Goal: Task Accomplishment & Management: Use online tool/utility

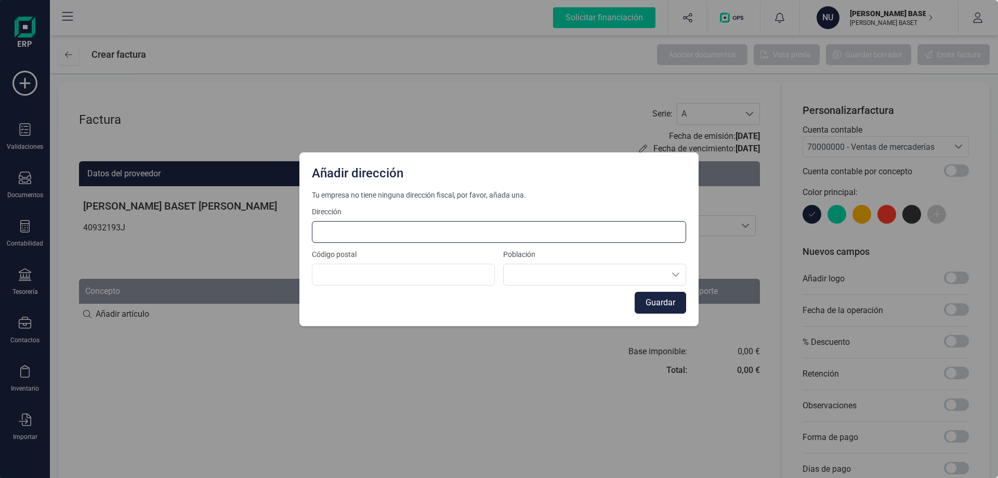
click at [350, 229] on input at bounding box center [499, 232] width 374 height 22
type input "Rius I Taulet 107 Bajo 1"
type input "08173"
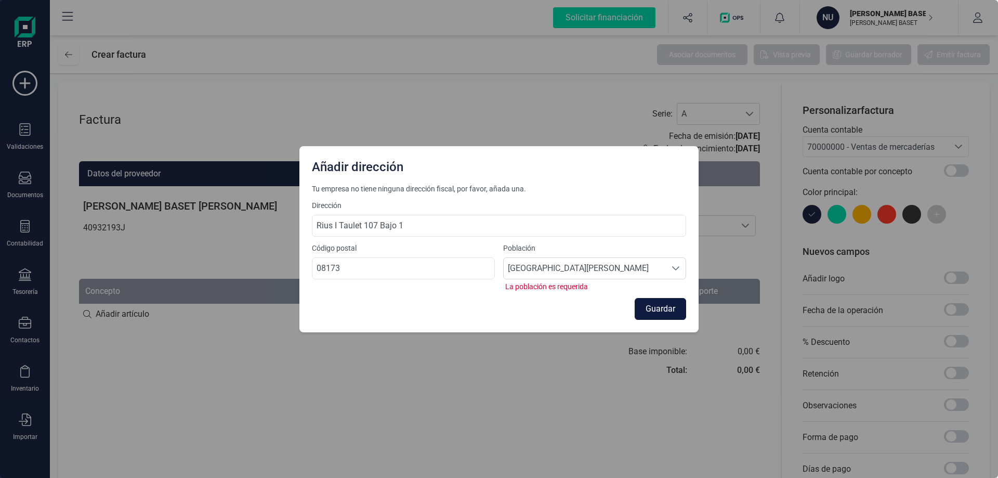
click at [663, 305] on button "Guardar" at bounding box center [660, 309] width 51 height 22
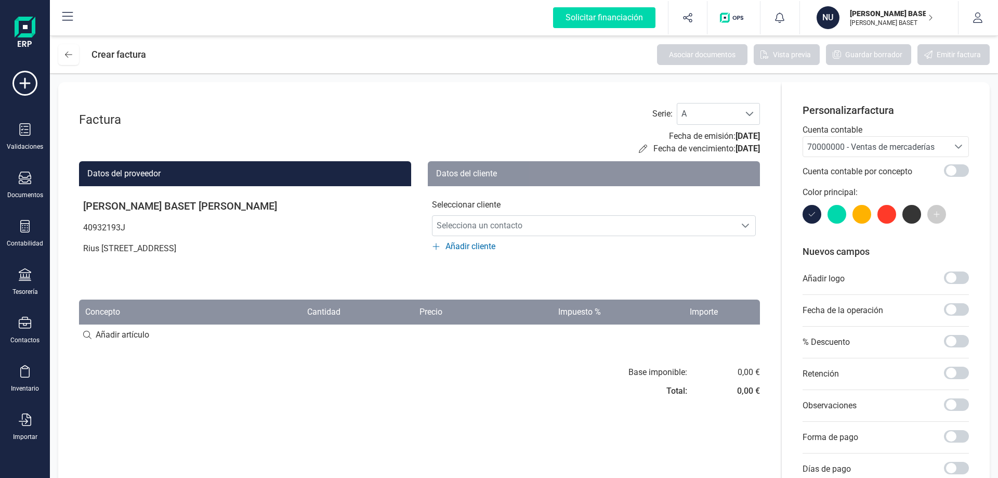
click at [84, 332] on input at bounding box center [419, 334] width 681 height 21
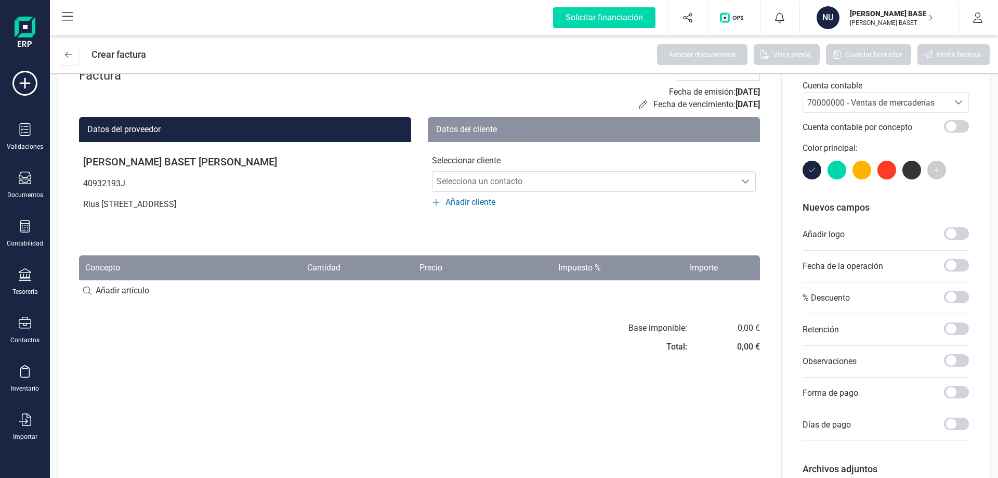
scroll to position [109, 0]
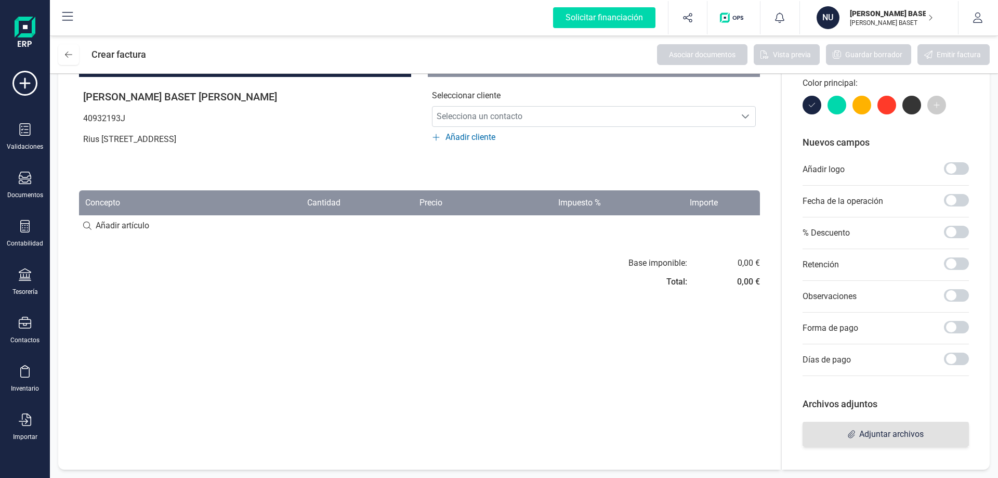
click at [905, 439] on span "Adjuntar archivos" at bounding box center [891, 434] width 64 height 12
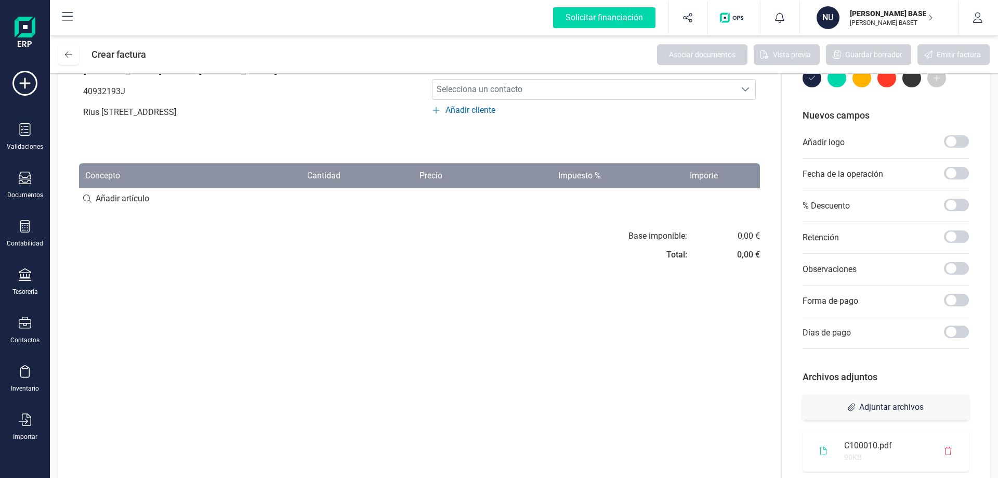
scroll to position [159, 0]
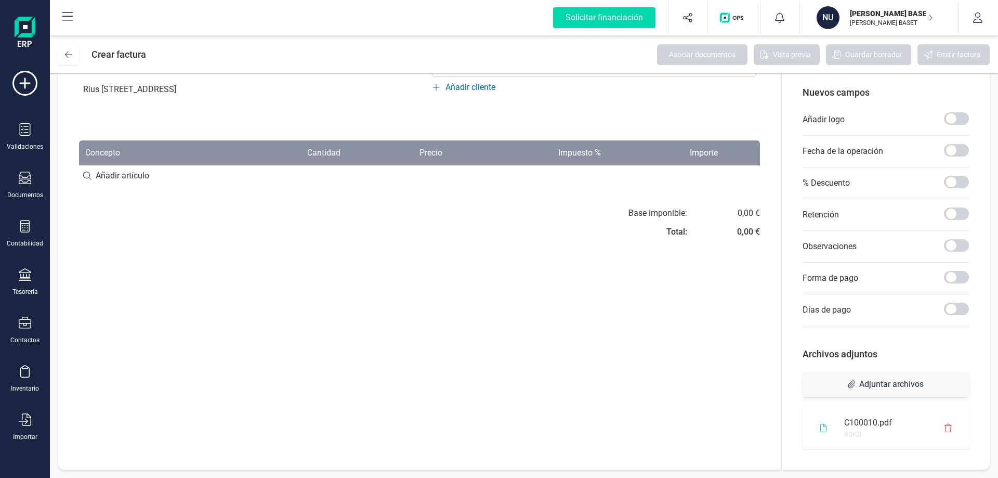
click at [823, 425] on icon at bounding box center [823, 428] width 6 height 8
click at [31, 181] on div "Documentos" at bounding box center [25, 186] width 42 height 28
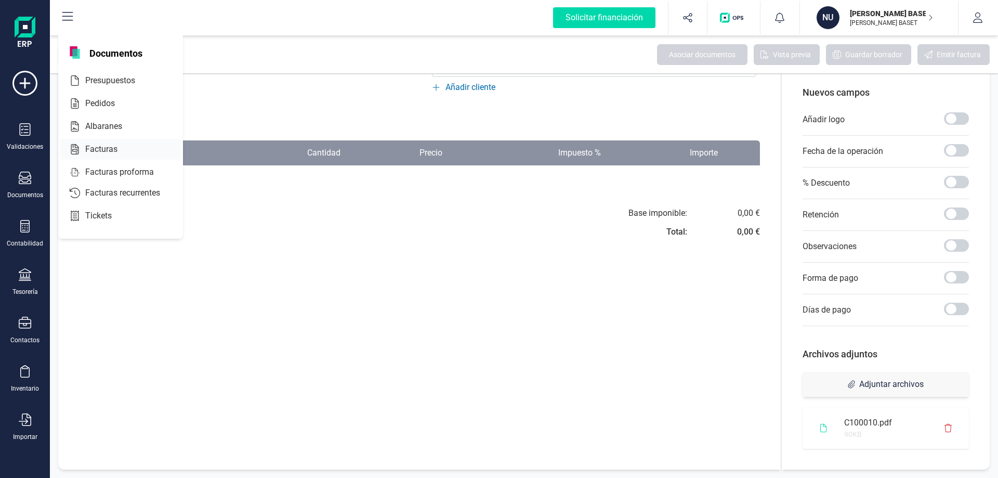
click at [95, 146] on span "Facturas" at bounding box center [108, 149] width 55 height 12
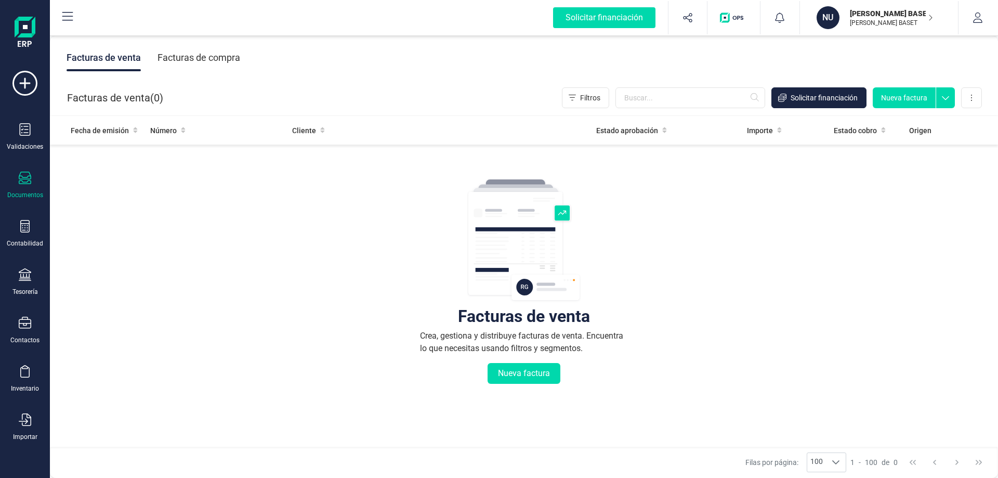
click at [22, 177] on icon at bounding box center [25, 178] width 12 height 12
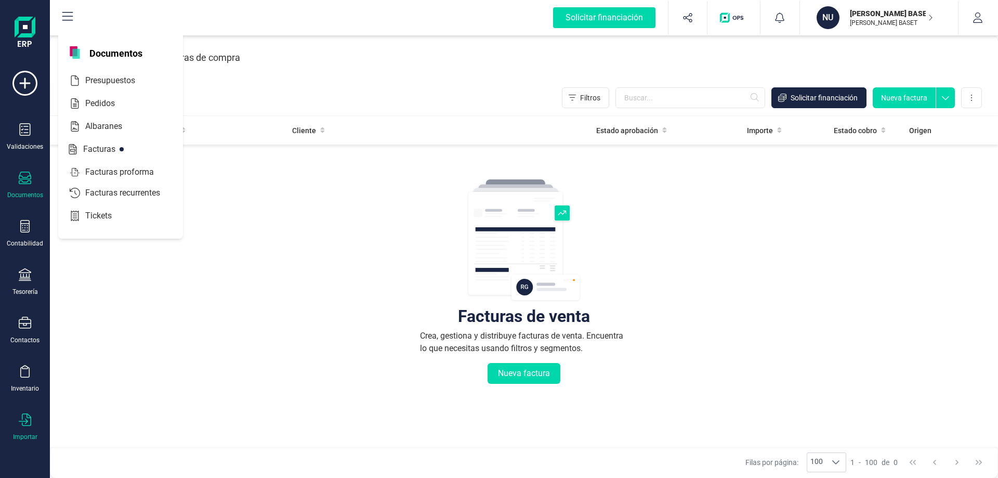
click at [28, 419] on icon at bounding box center [25, 419] width 12 height 12
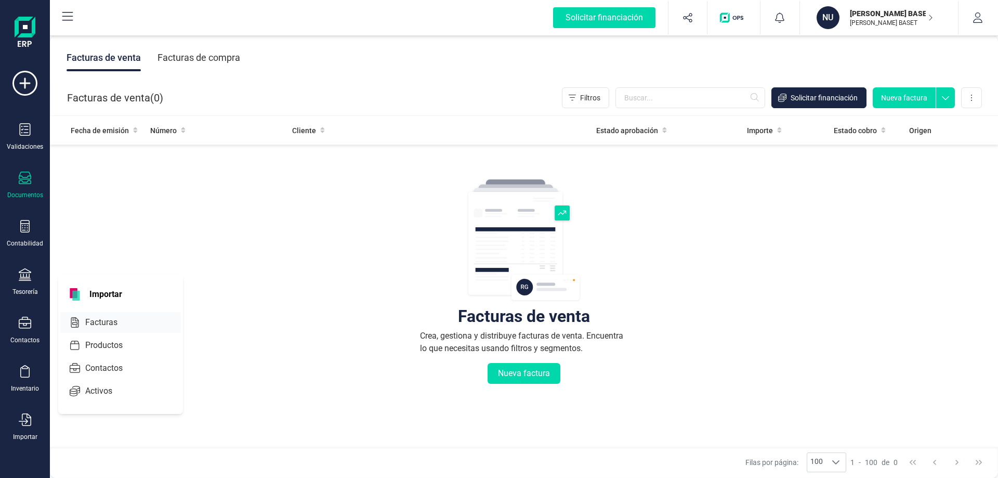
click at [106, 319] on span "Facturas" at bounding box center [108, 322] width 55 height 12
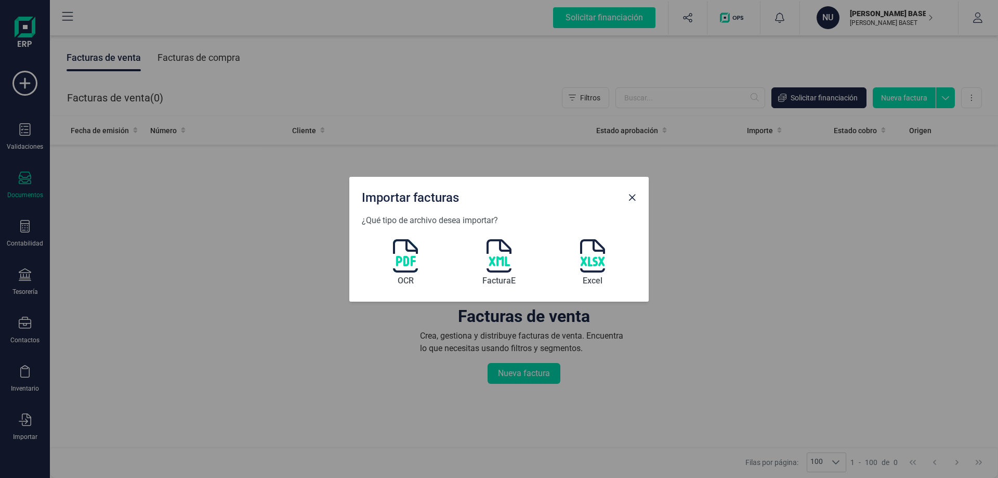
click at [398, 260] on img at bounding box center [405, 255] width 25 height 33
